Goal: Information Seeking & Learning: Learn about a topic

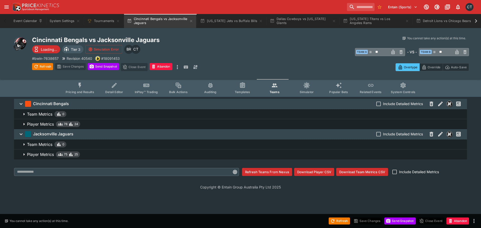
click at [477, 21] on icon at bounding box center [476, 21] width 7 height 7
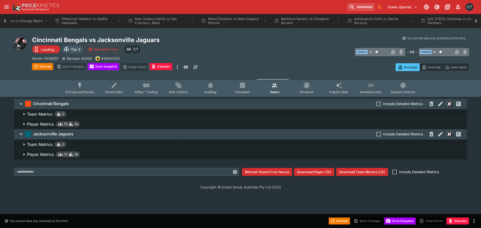
click at [477, 21] on icon at bounding box center [476, 21] width 7 height 7
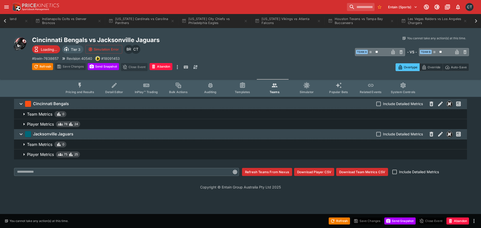
click at [477, 21] on div "Event Calendar System Settings Tournaments Cincinnati Bengals vs Jacksonville J…" at bounding box center [240, 21] width 481 height 14
click at [432, 22] on button "Las Vegas Raiders vs Los Angeles Chargers" at bounding box center [434, 21] width 72 height 14
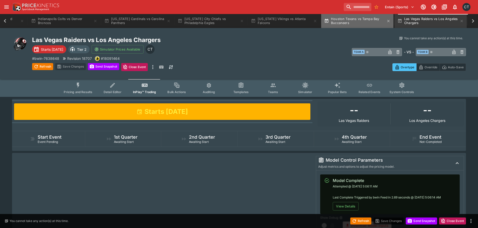
click at [343, 21] on button "Houston Texans vs Tampa Bay Buccaneers" at bounding box center [357, 21] width 72 height 14
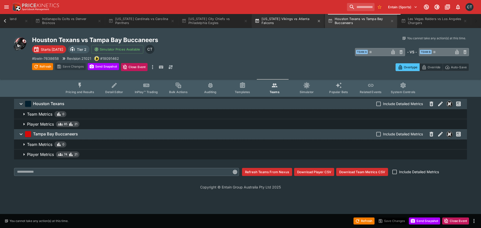
click at [297, 25] on button "[US_STATE] Vikings vs Atlanta Falcons" at bounding box center [288, 21] width 72 height 14
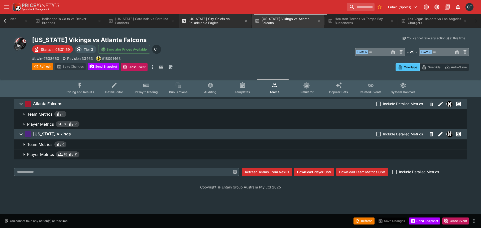
click at [187, 25] on button "[US_STATE] City Chiefs vs Philadelphia Eagles" at bounding box center [215, 21] width 72 height 14
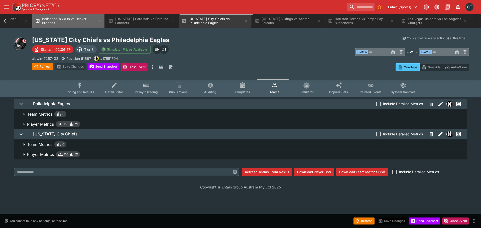
click at [91, 22] on button "Indianapolis Colts vs Denver Broncos" at bounding box center [68, 21] width 72 height 14
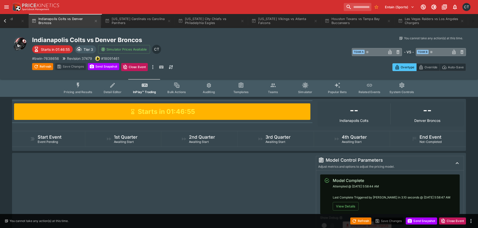
click at [137, 30] on div "Indianapolis Colts vs Denver Broncos Starts in 01:46:55 Tier 3 Simulator Prices…" at bounding box center [239, 53] width 478 height 51
click at [143, 25] on button "[US_STATE] Cardinals vs Carolina Panthers" at bounding box center [138, 21] width 72 height 14
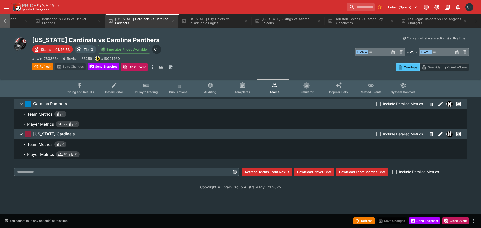
click at [3, 22] on icon at bounding box center [5, 21] width 7 height 7
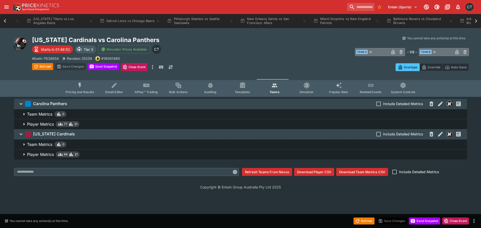
scroll to position [0, 286]
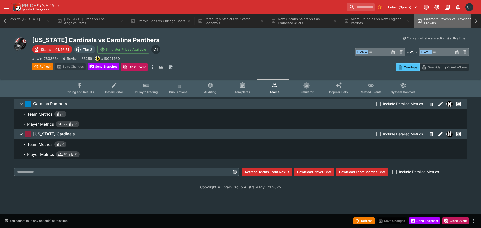
click at [457, 24] on button "Baltimore Ravens vs Cleveland Browns" at bounding box center [451, 21] width 72 height 14
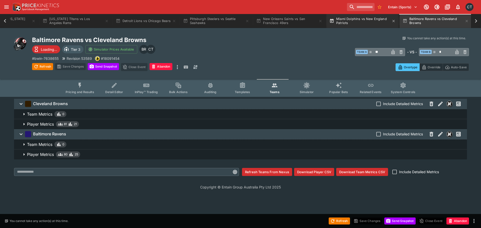
scroll to position [0, 302]
click at [368, 25] on button "Miami Dolphins vs New England Patriots" at bounding box center [362, 21] width 72 height 14
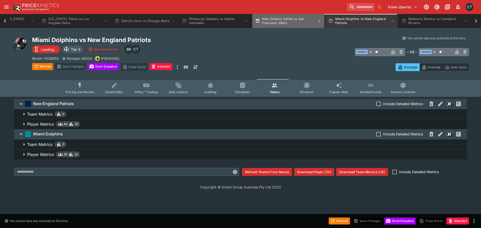
click at [304, 28] on button "New Orleans Saints vs San Francisco 49ers" at bounding box center [288, 21] width 72 height 14
